Goal: Use online tool/utility

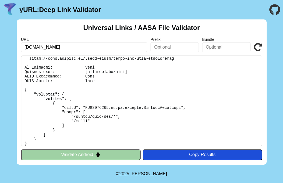
scroll to position [8, 0]
click at [99, 100] on pre at bounding box center [141, 101] width 241 height 91
click at [60, 99] on pre at bounding box center [141, 101] width 241 height 91
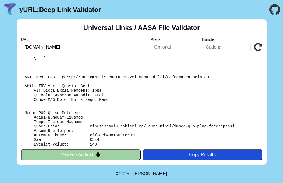
scroll to position [118, 0]
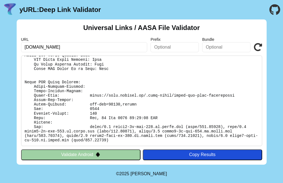
click at [101, 84] on pre at bounding box center [141, 101] width 241 height 91
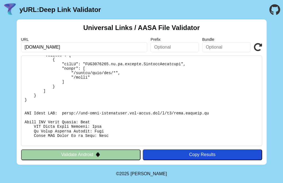
scroll to position [0, 0]
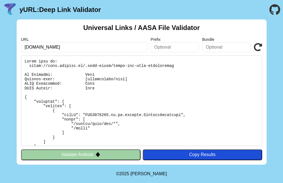
click at [172, 156] on div "Copy Results" at bounding box center [202, 154] width 114 height 5
click at [172, 156] on button "Copy Results" at bounding box center [202, 154] width 119 height 11
click at [188, 152] on div "Copy Results" at bounding box center [202, 154] width 114 height 5
click at [188, 154] on button at bounding box center [202, 154] width 119 height 11
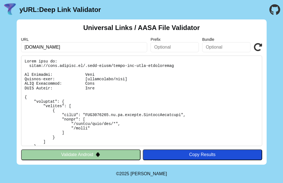
drag, startPoint x: 24, startPoint y: 59, endPoint x: 52, endPoint y: 78, distance: 34.2
click at [52, 78] on pre at bounding box center [141, 101] width 241 height 91
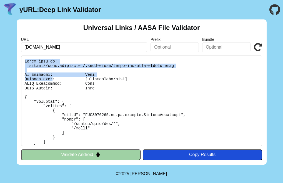
click at [36, 66] on pre at bounding box center [141, 101] width 241 height 91
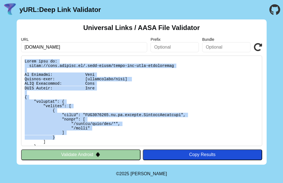
drag, startPoint x: 24, startPoint y: 61, endPoint x: 80, endPoint y: 138, distance: 95.4
click at [80, 138] on pre at bounding box center [141, 101] width 241 height 91
click at [92, 134] on pre at bounding box center [141, 101] width 241 height 91
drag, startPoint x: 129, startPoint y: 139, endPoint x: 24, endPoint y: 60, distance: 131.0
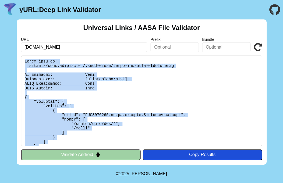
click at [25, 60] on pre at bounding box center [141, 101] width 241 height 91
copy pre "Found file at: [URL][DOMAIN_NAME] No Redirect: Pass Content-type: [application/…"
